Goal: Find specific page/section

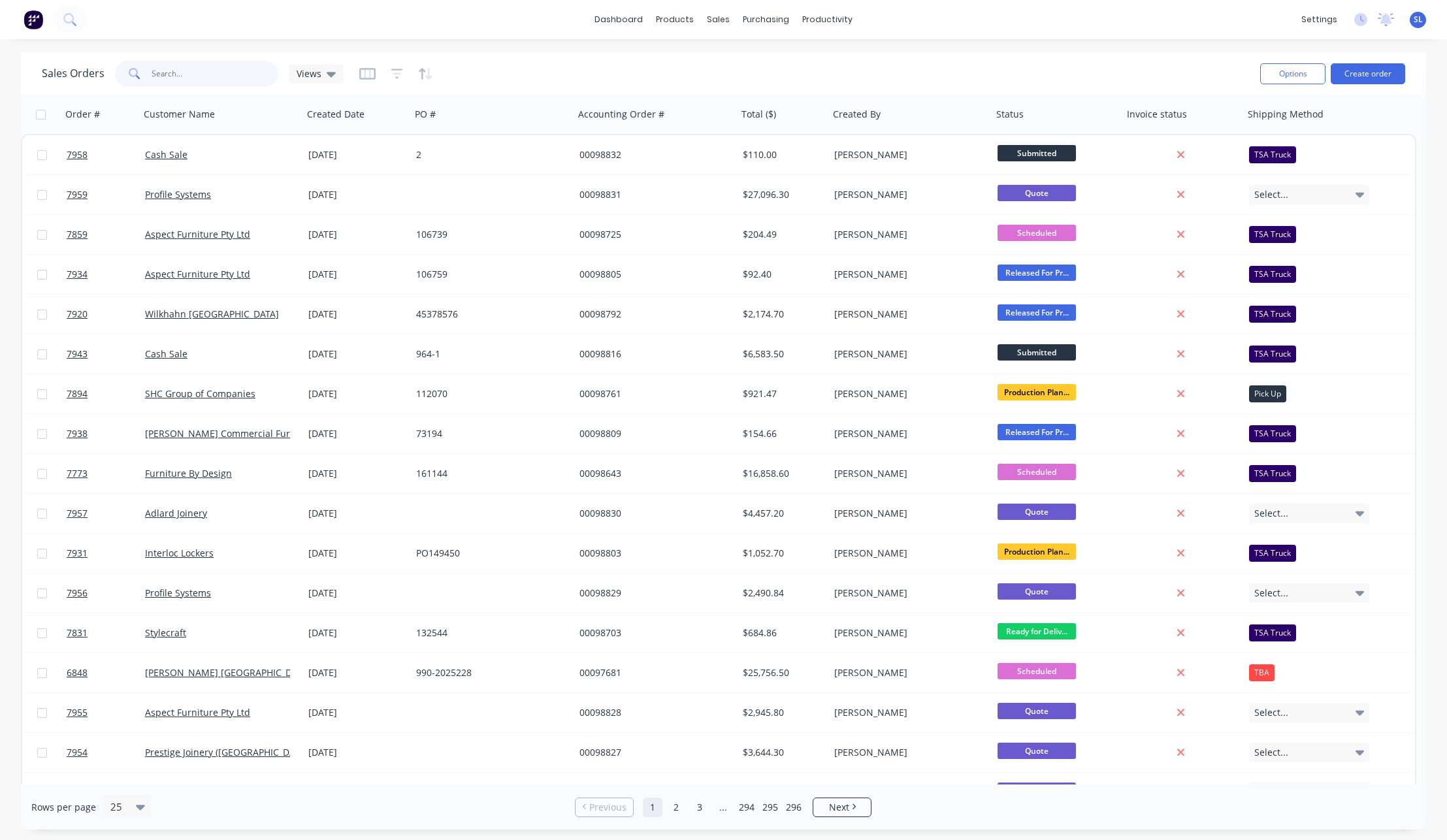
drag, startPoint x: 225, startPoint y: 67, endPoint x: 225, endPoint y: 75, distance: 8.0
click at [225, 68] on input "text" at bounding box center [216, 74] width 128 height 26
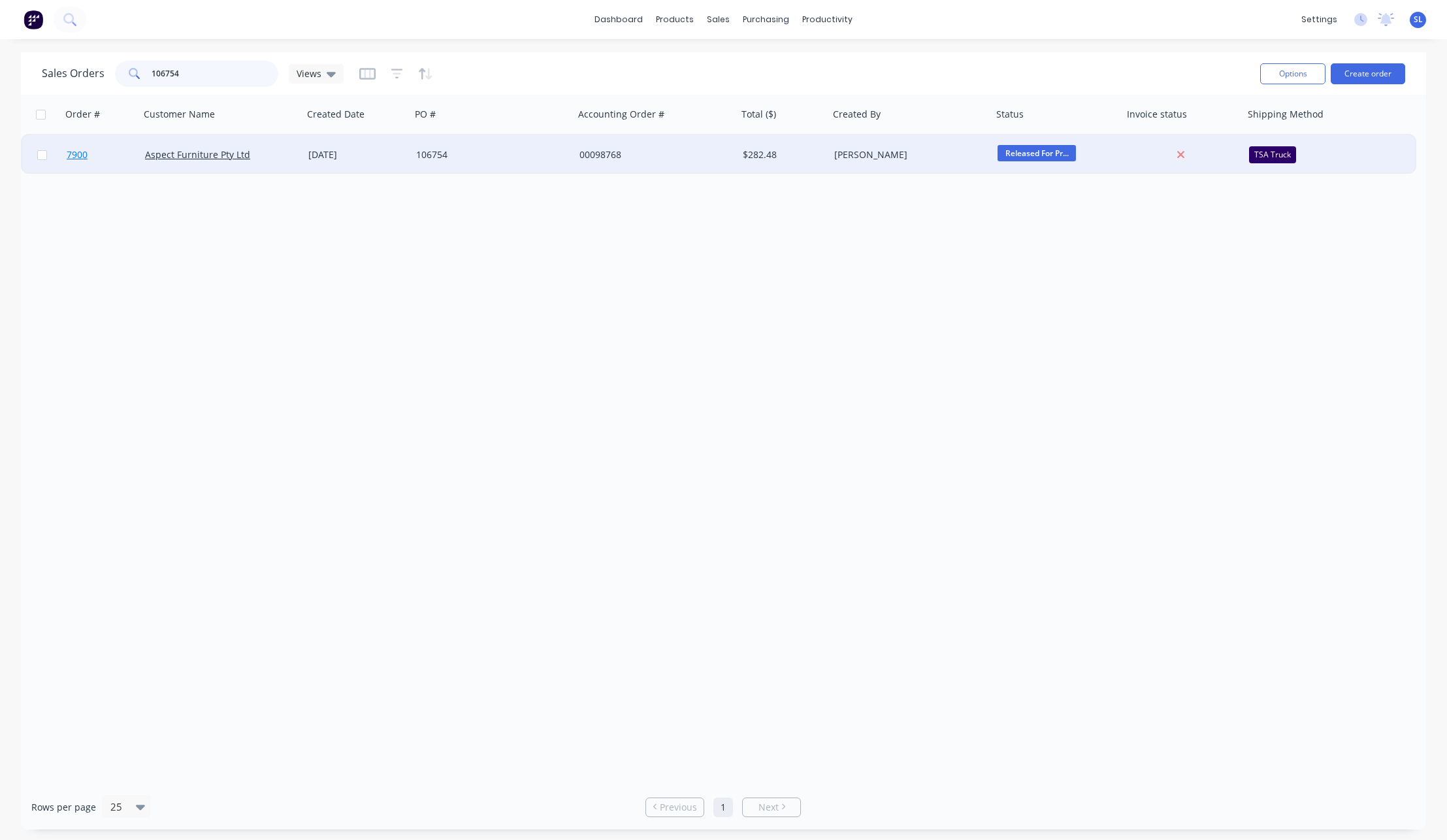
type input "106754"
click at [74, 152] on span "7900" at bounding box center [77, 155] width 21 height 13
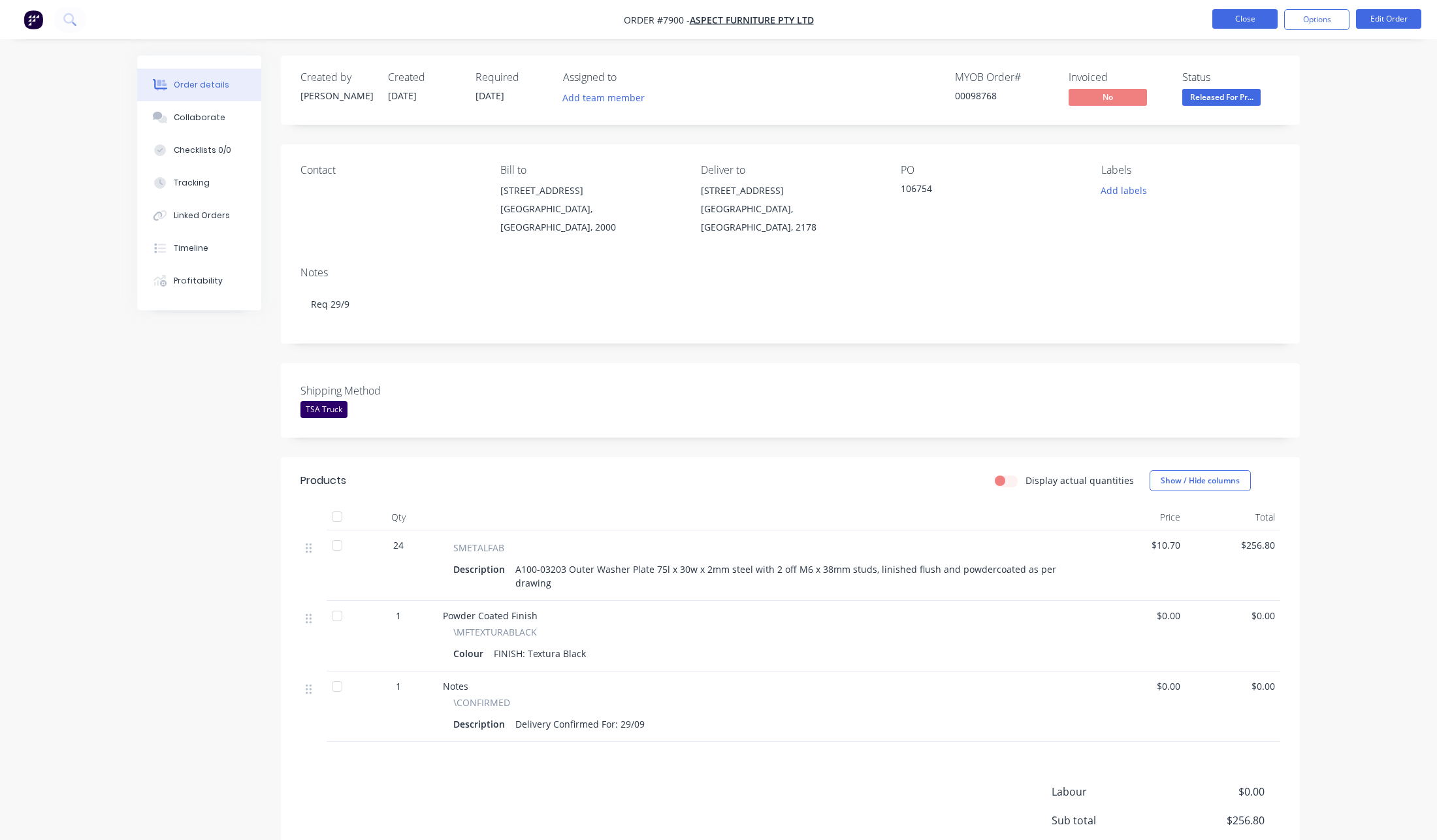
click at [1231, 13] on button "Close" at bounding box center [1245, 19] width 65 height 20
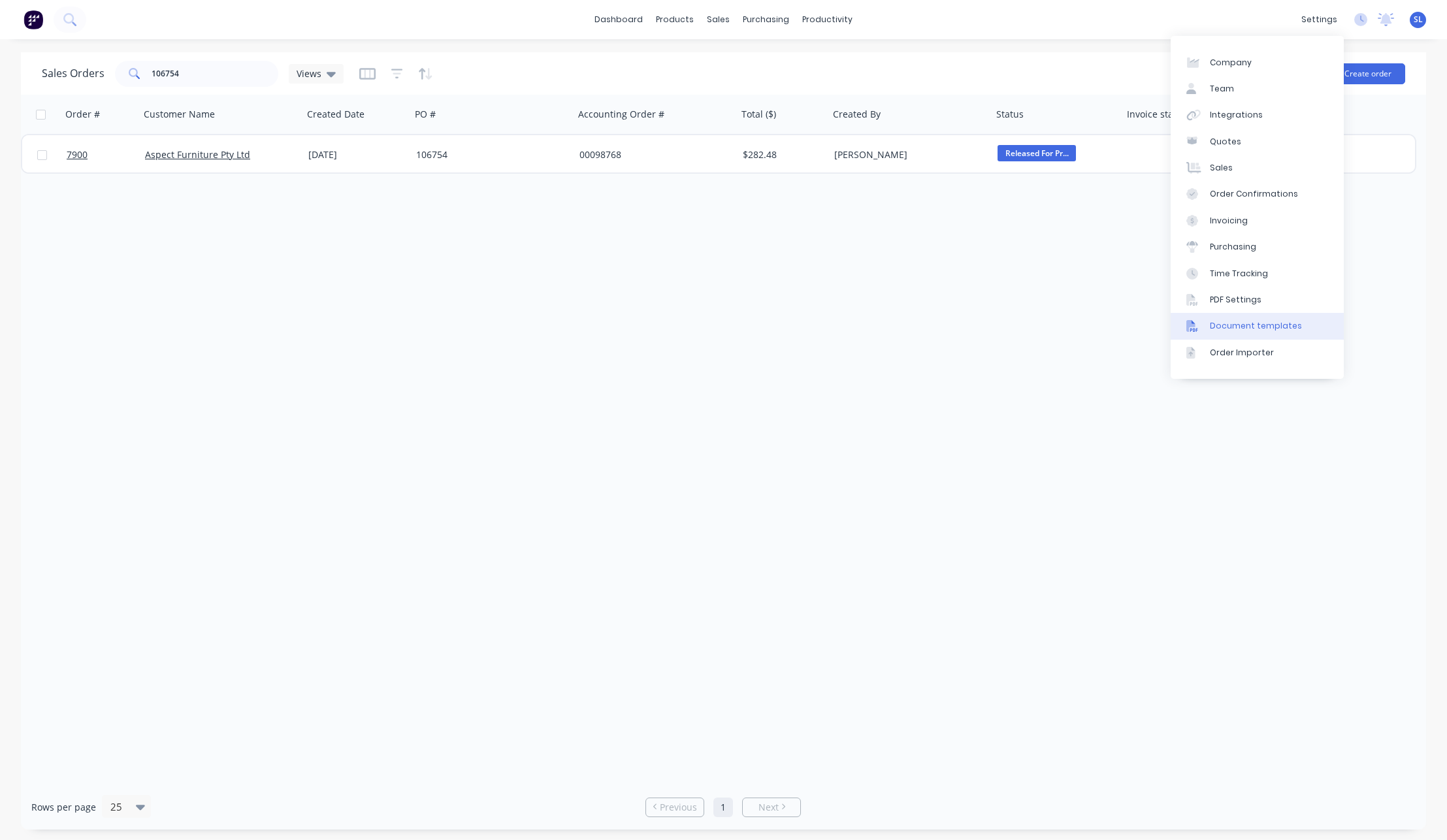
click at [1235, 331] on div "Document templates" at bounding box center [1256, 326] width 92 height 12
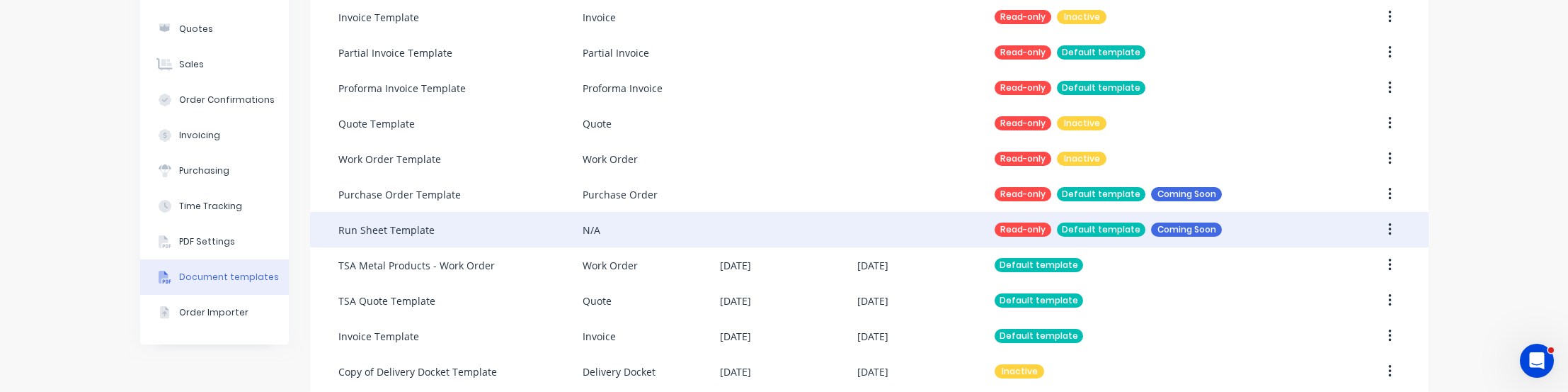
scroll to position [183, 0]
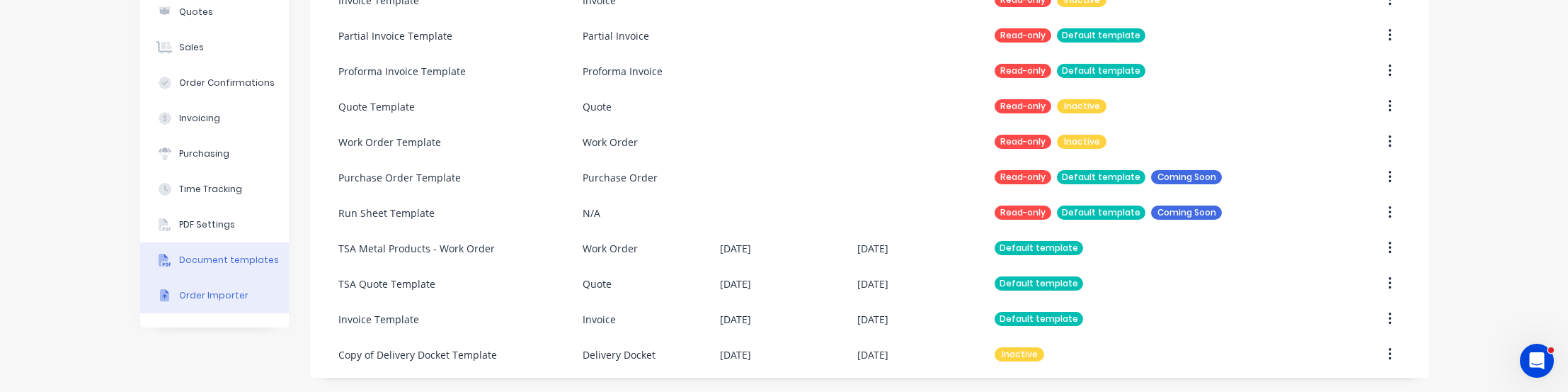
click at [211, 282] on button "Order Importer" at bounding box center [214, 295] width 149 height 35
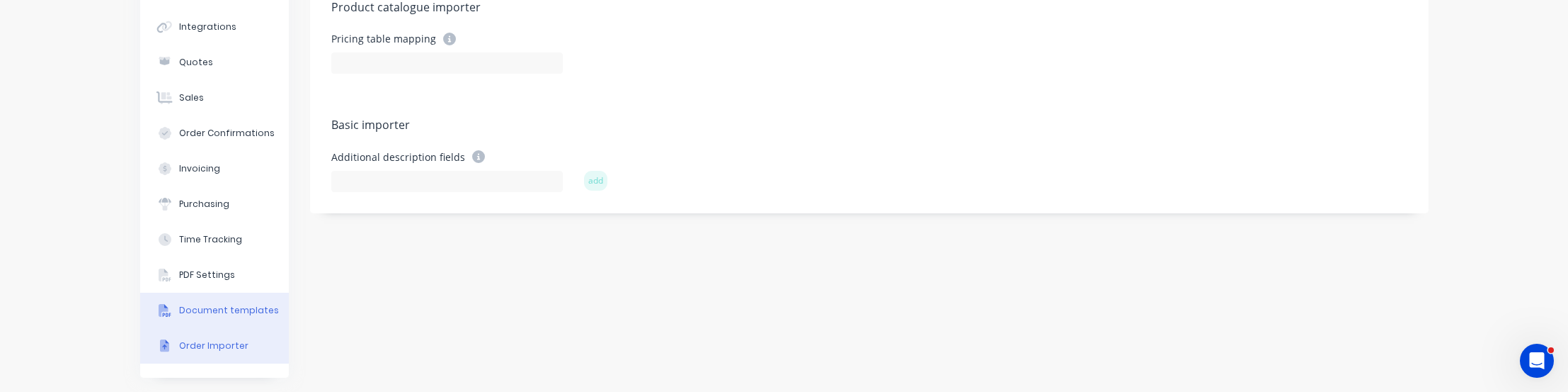
click at [217, 314] on div "Document templates" at bounding box center [229, 310] width 100 height 13
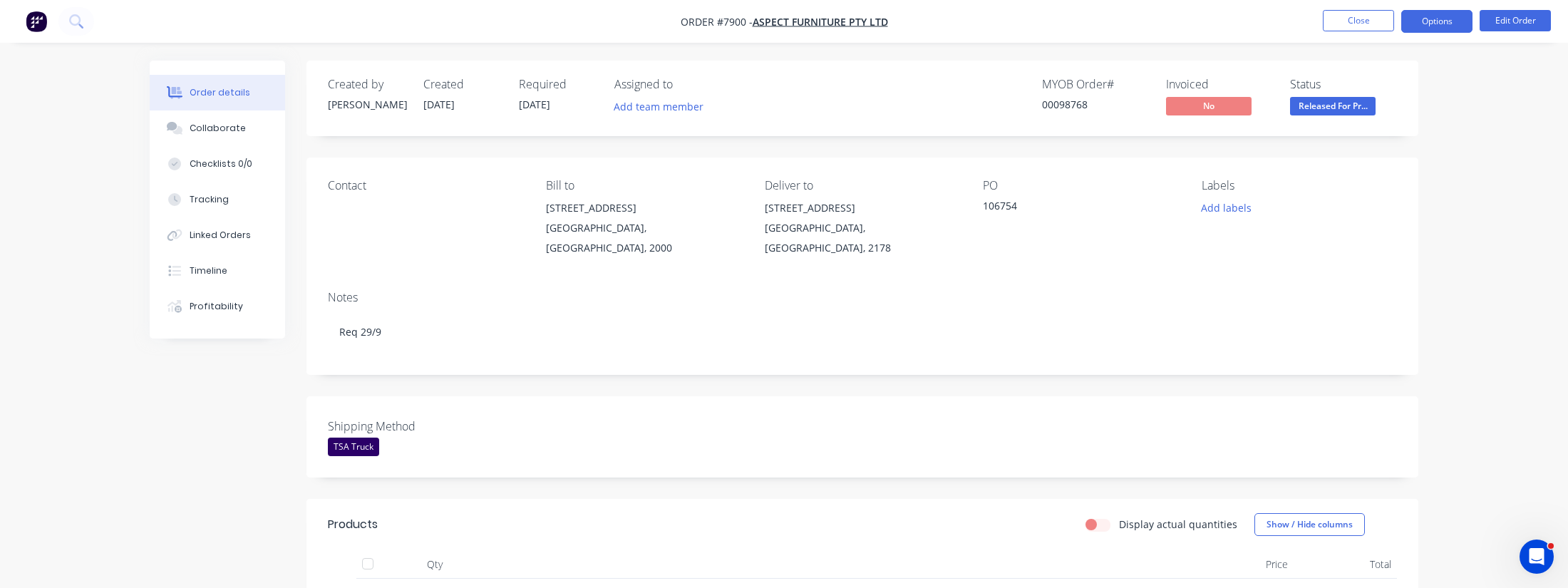
click at [1433, 26] on button "Options" at bounding box center [1437, 21] width 71 height 22
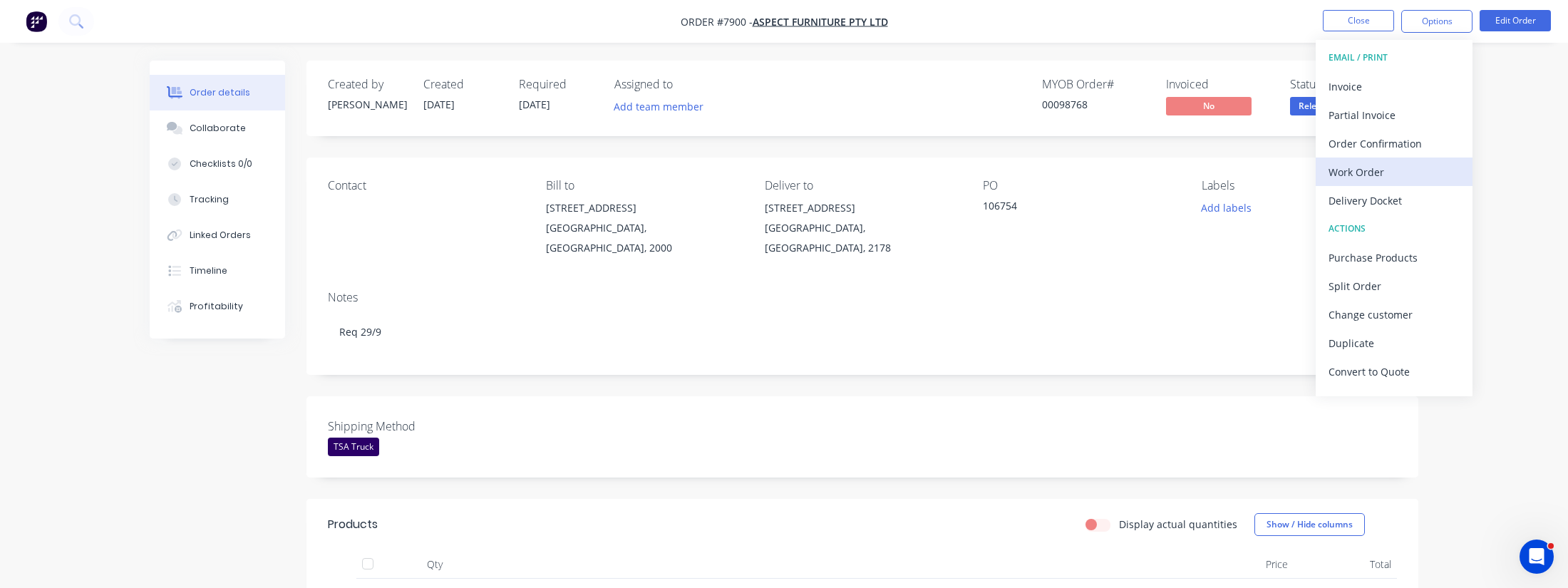
click at [1357, 162] on div "Work Order" at bounding box center [1395, 172] width 132 height 21
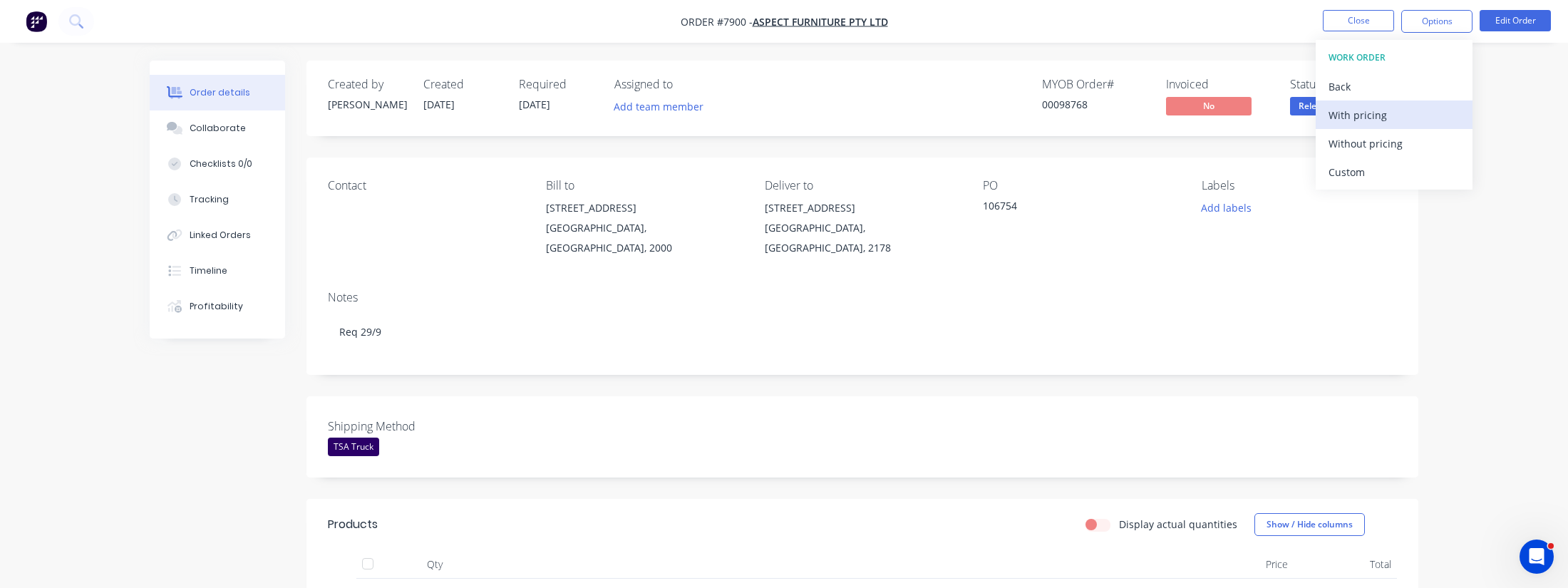
click at [1362, 117] on div "With pricing" at bounding box center [1395, 115] width 132 height 21
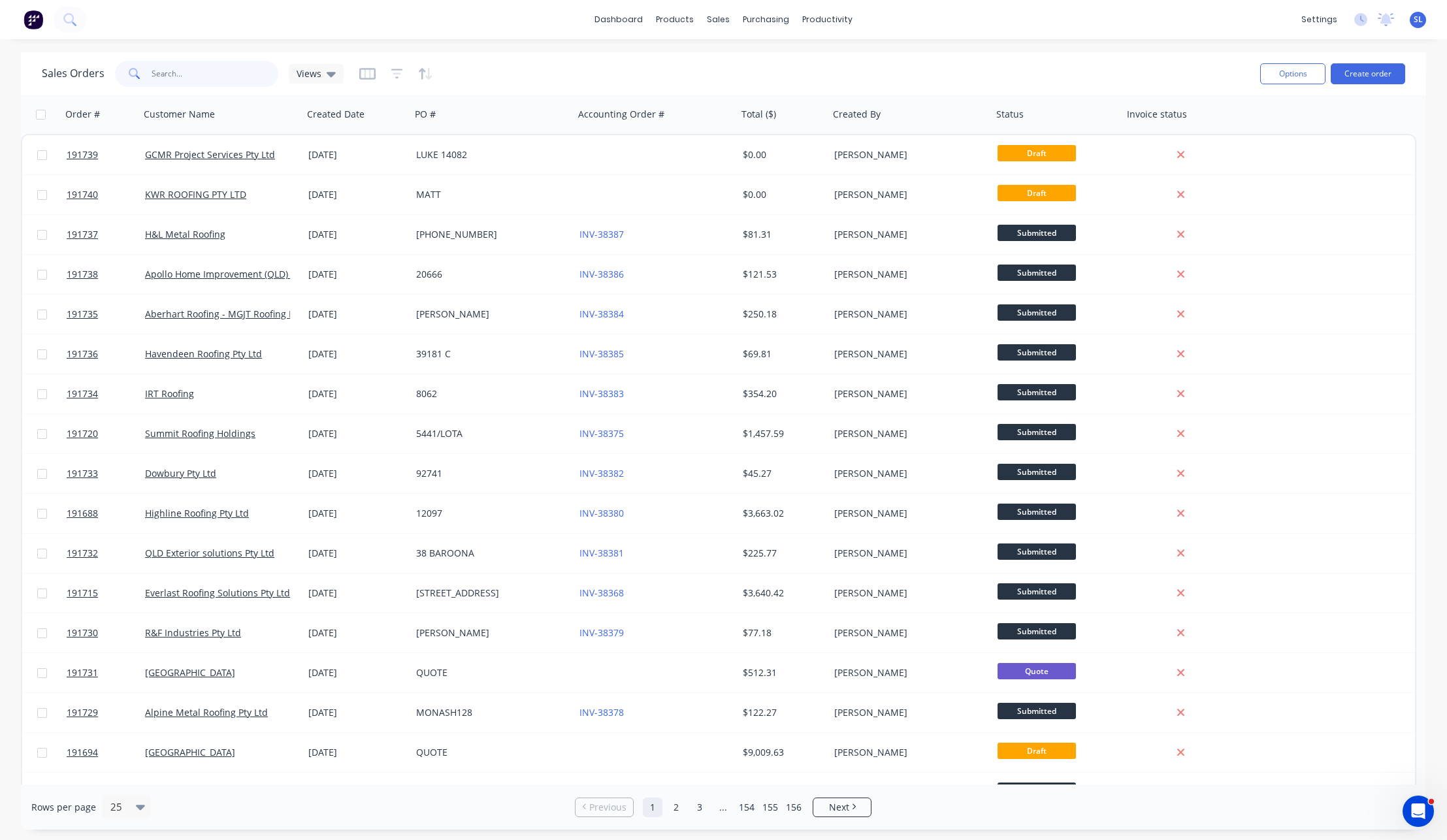
click at [238, 67] on input "text" at bounding box center [216, 74] width 128 height 26
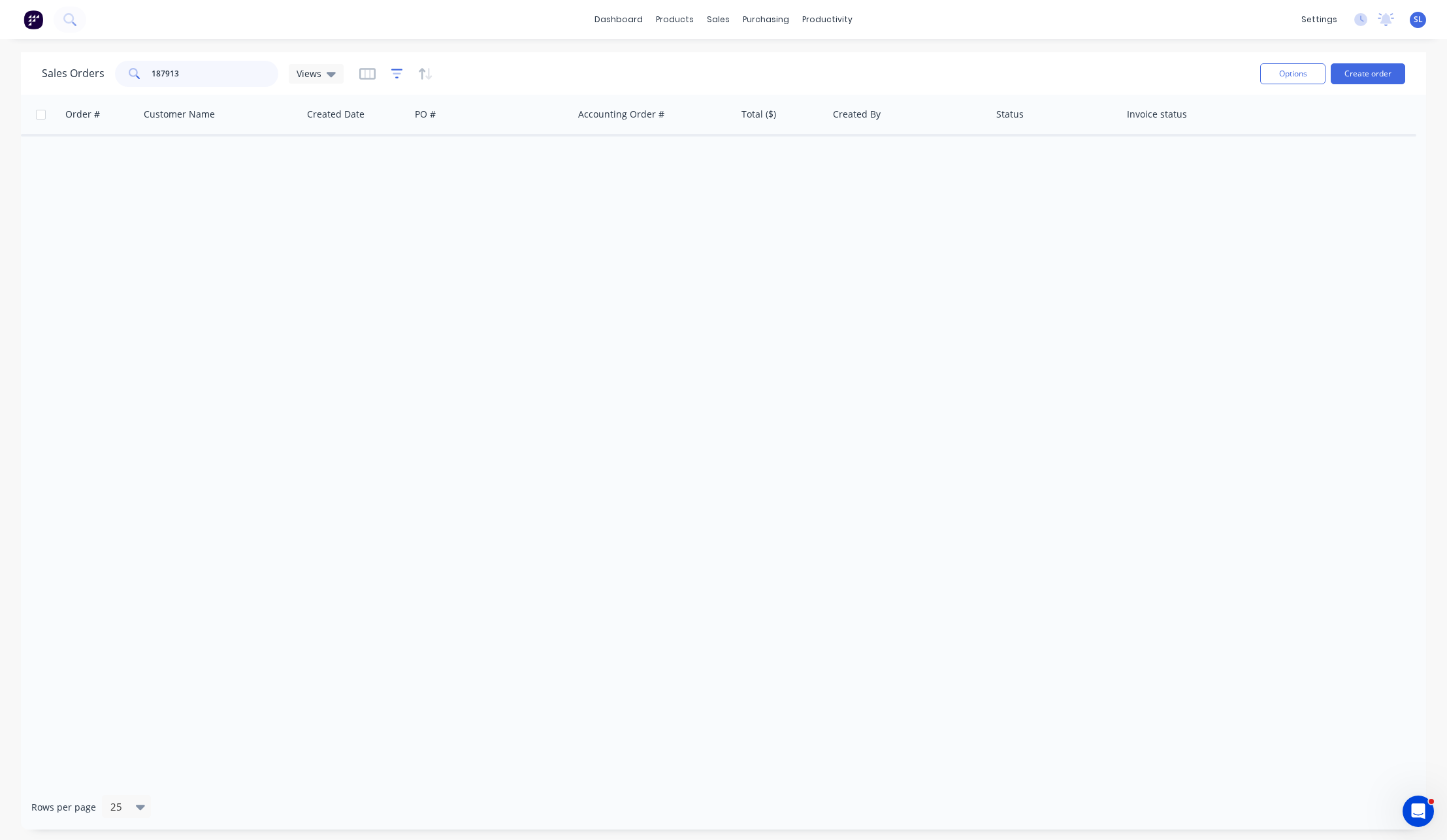
type input "187913"
click at [395, 72] on icon "button" at bounding box center [397, 73] width 9 height 2
click at [412, 128] on div "Filters add Apply Clear" at bounding box center [608, 138] width 437 height 96
click at [411, 131] on button "add" at bounding box center [419, 135] width 33 height 11
click at [486, 141] on div at bounding box center [509, 142] width 117 height 16
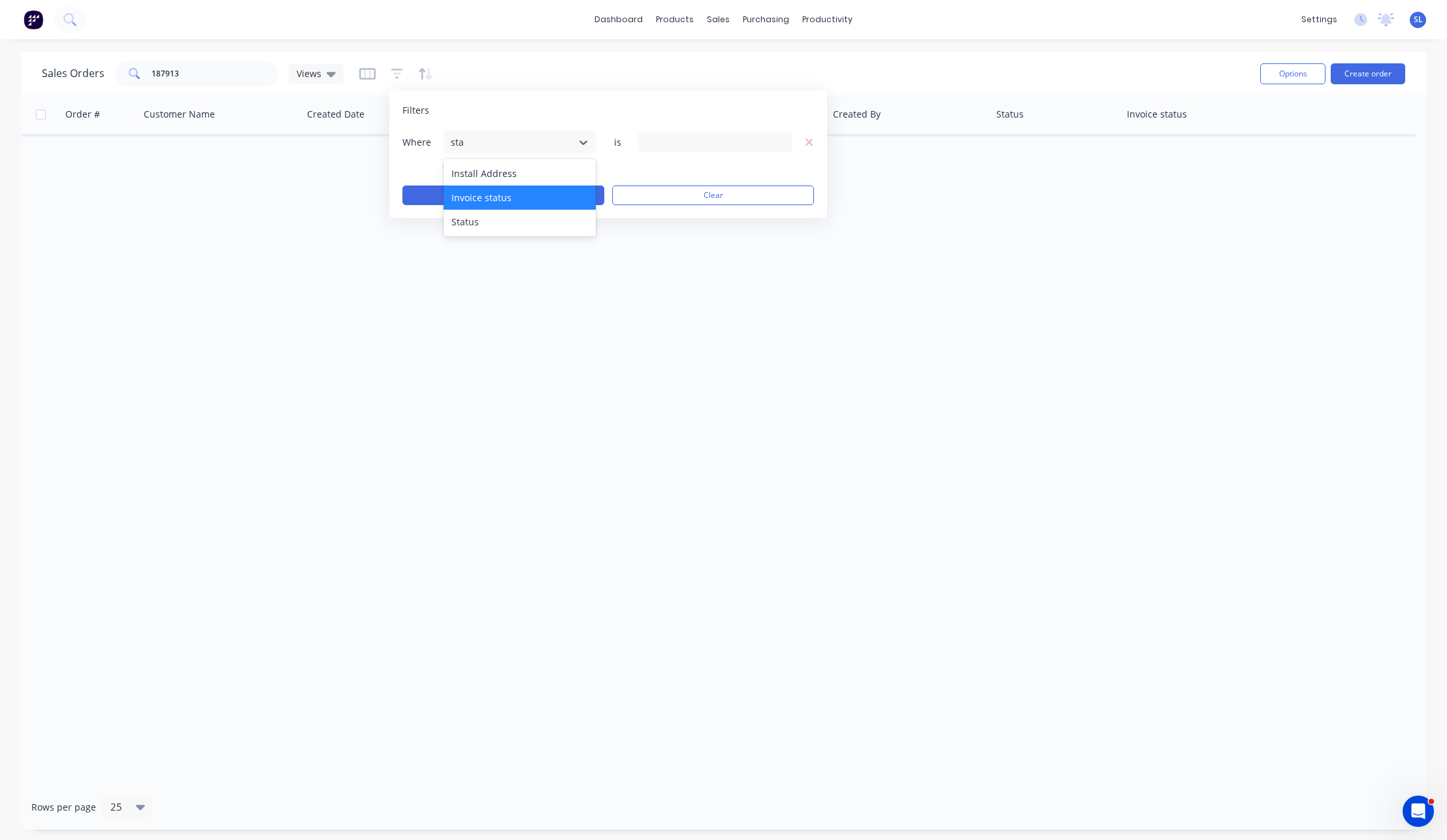
type input "stat"
click at [486, 194] on div "Status" at bounding box center [520, 198] width 152 height 24
click at [673, 149] on div "8 Status selected" at bounding box center [715, 142] width 154 height 20
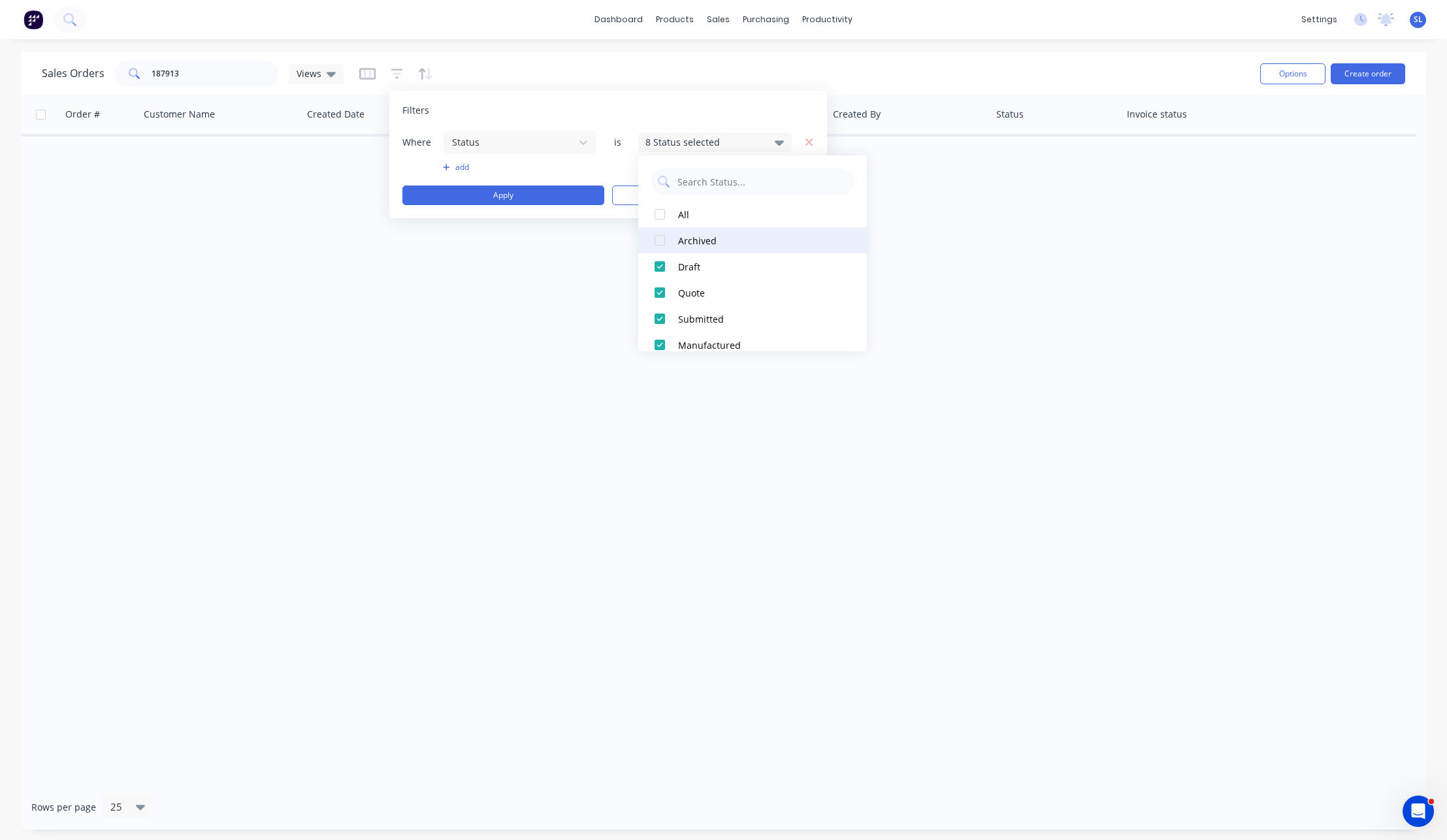
click at [683, 240] on div "Archived" at bounding box center [756, 240] width 157 height 13
click at [510, 192] on button "Apply" at bounding box center [503, 196] width 202 height 20
